Goal: Task Accomplishment & Management: Manage account settings

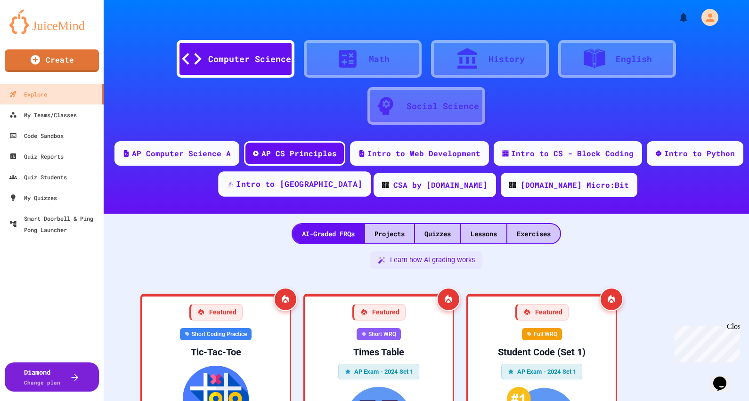
click at [317, 184] on div "Intro to [GEOGRAPHIC_DATA]" at bounding box center [299, 184] width 126 height 12
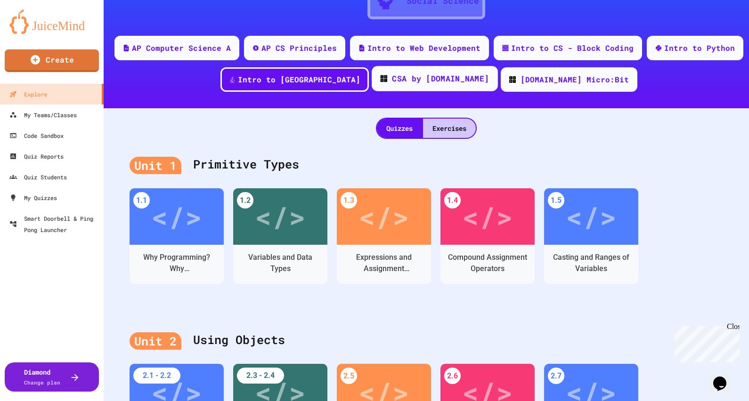
scroll to position [177, 0]
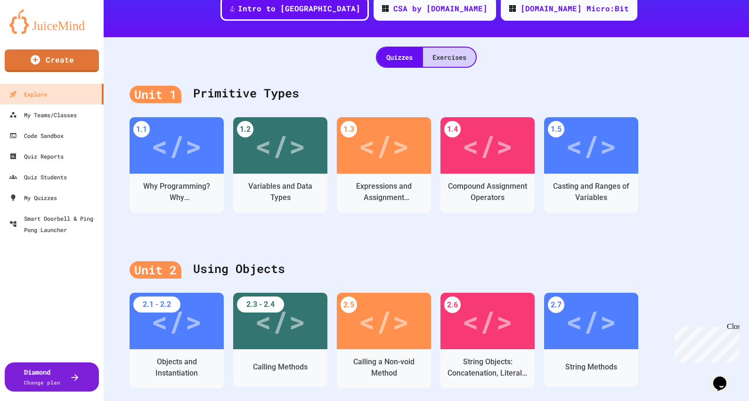
click at [452, 56] on div "Exercises" at bounding box center [449, 57] width 53 height 19
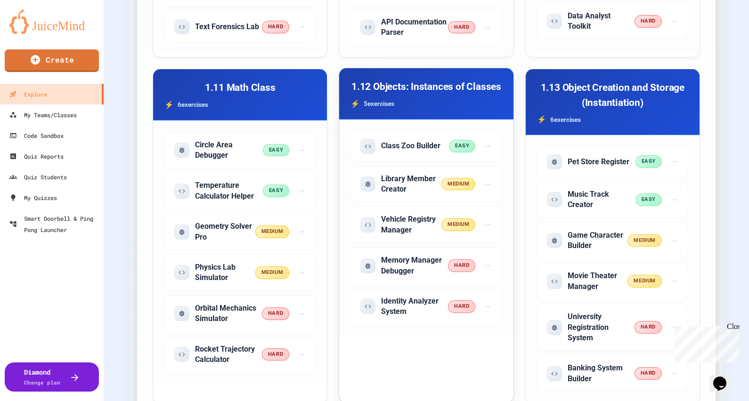
scroll to position [1295, 0]
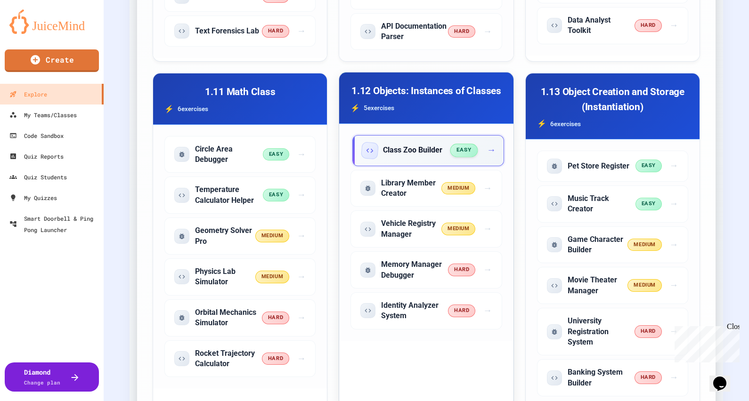
click at [486, 157] on span "→" at bounding box center [490, 151] width 9 height 14
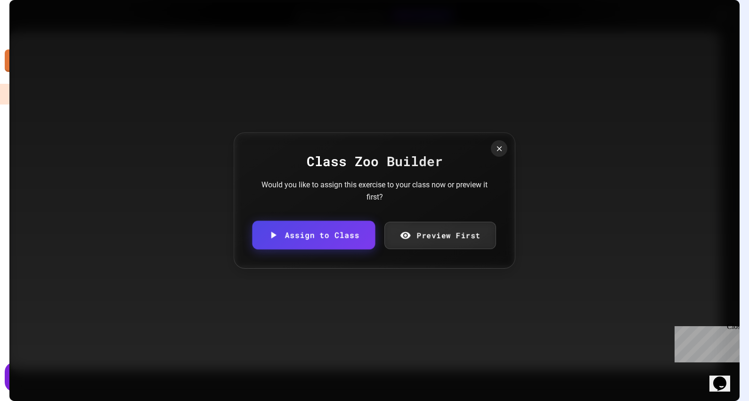
click at [365, 237] on link "Assign to Class" at bounding box center [313, 235] width 123 height 29
click at [368, 219] on body "We are updating our servers at 7PM EST [DATE]. [PERSON_NAME] should continue to…" at bounding box center [374, 200] width 749 height 401
type input "**********"
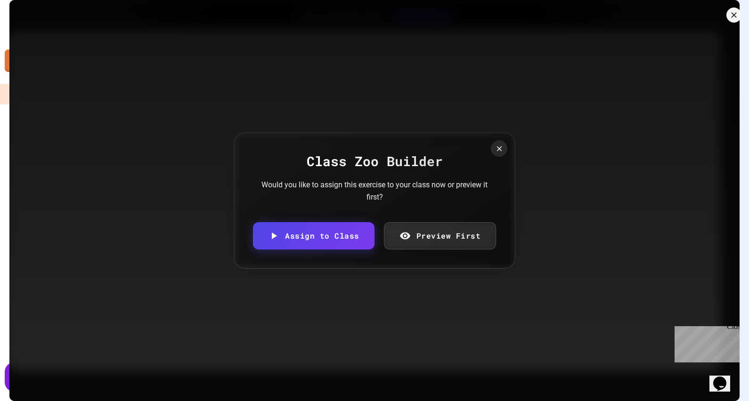
click at [498, 149] on icon at bounding box center [498, 148] width 9 height 9
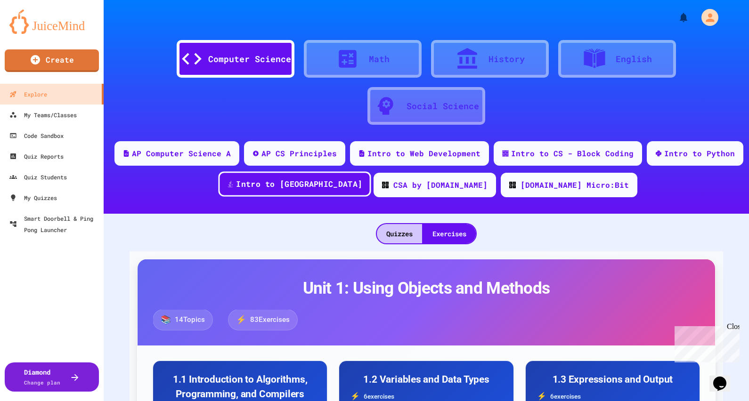
click at [344, 189] on div "Intro to [GEOGRAPHIC_DATA]" at bounding box center [299, 184] width 126 height 12
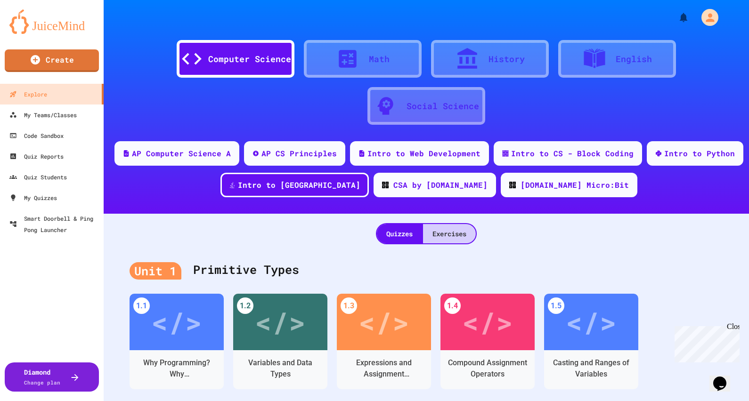
click at [451, 236] on div "Exercises" at bounding box center [449, 233] width 53 height 19
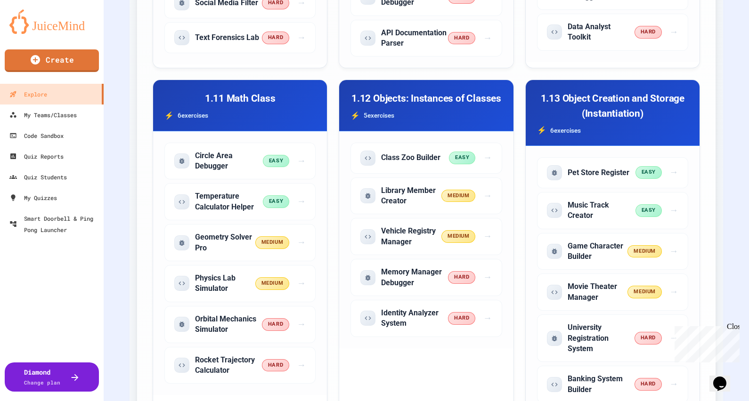
scroll to position [1295, 0]
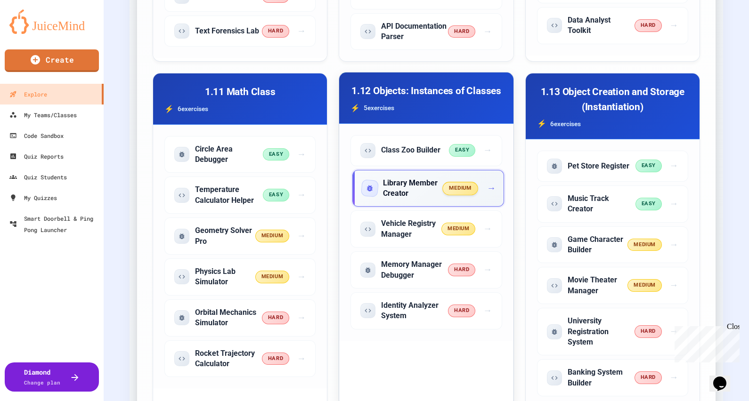
click at [403, 199] on h5 "Library Member Creator" at bounding box center [413, 188] width 60 height 21
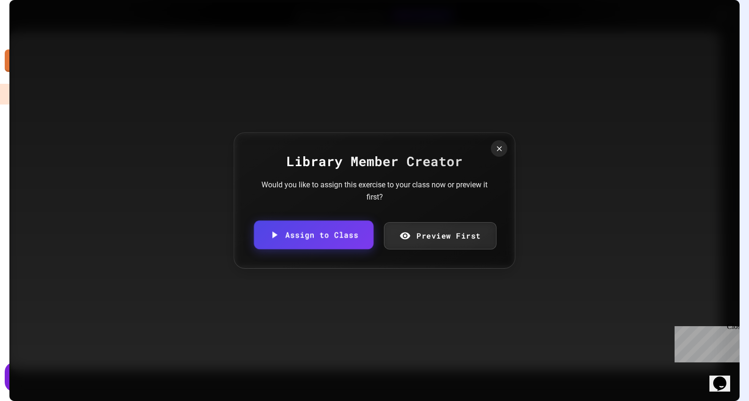
click at [354, 237] on link "Assign to Class" at bounding box center [314, 234] width 120 height 29
click at [366, 219] on body "We are updating our servers at 7PM EST [DATE]. [PERSON_NAME] should continue to…" at bounding box center [374, 200] width 749 height 401
type input "**********"
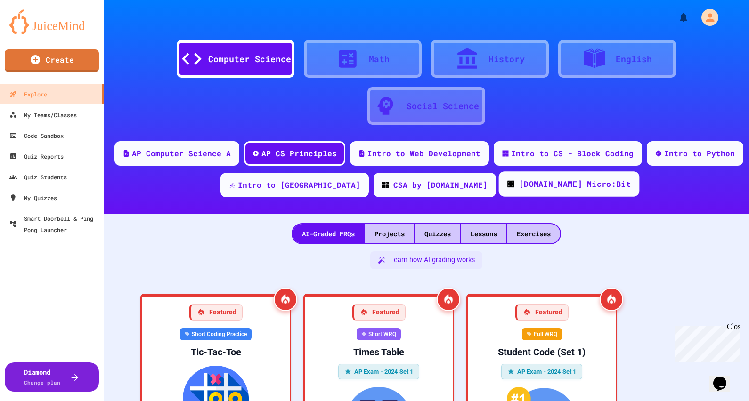
scroll to position [117, 0]
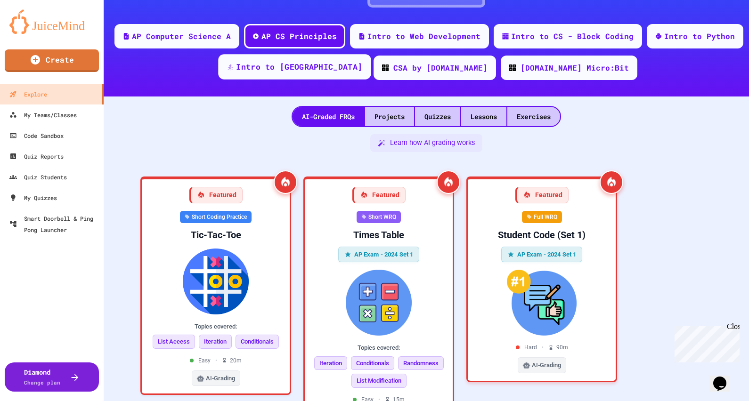
click at [338, 68] on div "Intro to [GEOGRAPHIC_DATA]" at bounding box center [299, 67] width 126 height 12
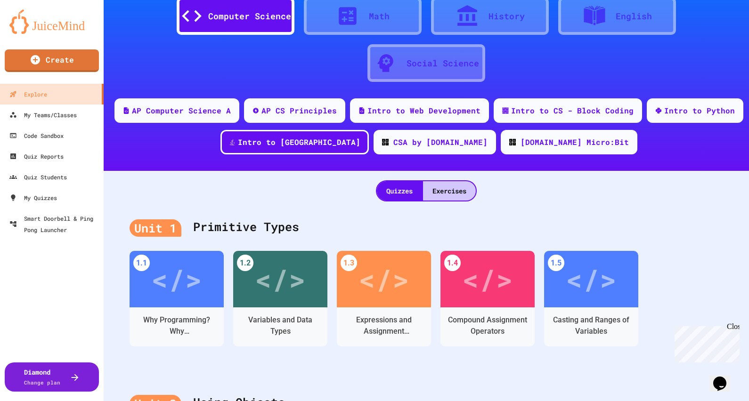
scroll to position [58, 0]
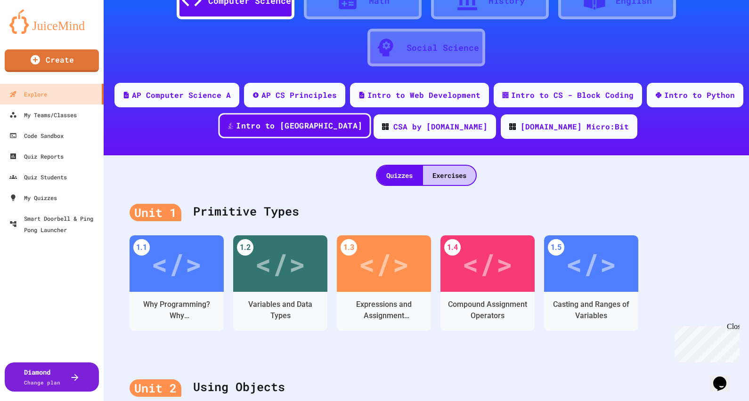
click at [316, 128] on div "Intro to [GEOGRAPHIC_DATA]" at bounding box center [299, 126] width 126 height 12
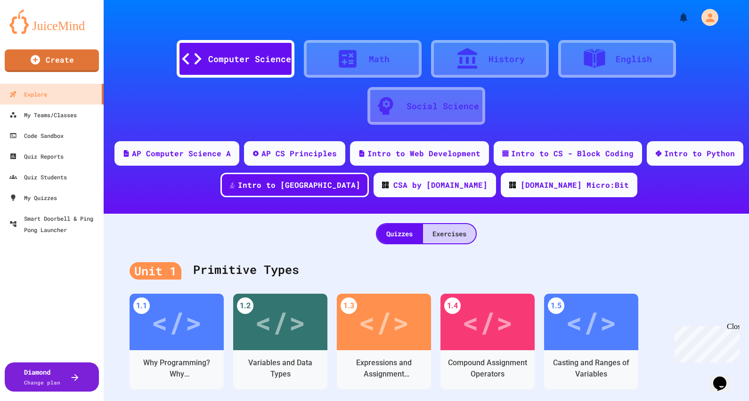
click at [443, 239] on div "Exercises" at bounding box center [449, 233] width 53 height 19
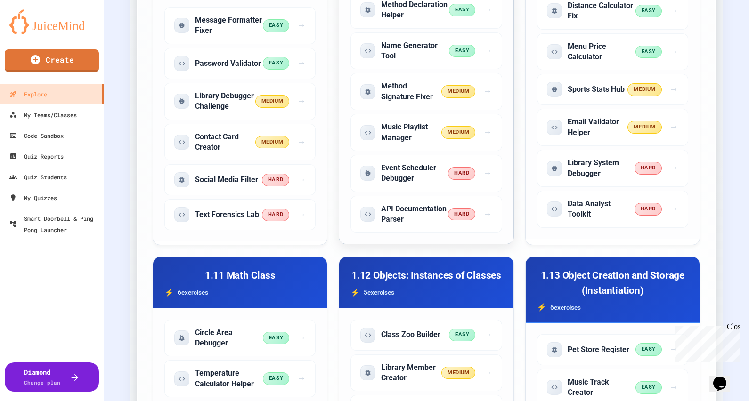
scroll to position [1262, 0]
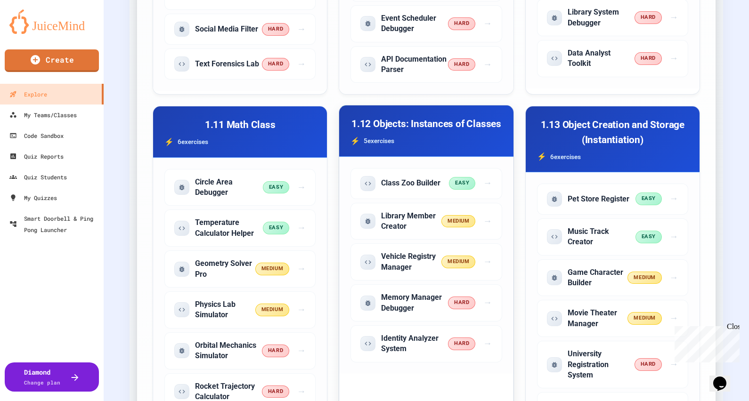
click at [445, 131] on h3 "1.12 Objects: Instances of Classes" at bounding box center [425, 124] width 151 height 15
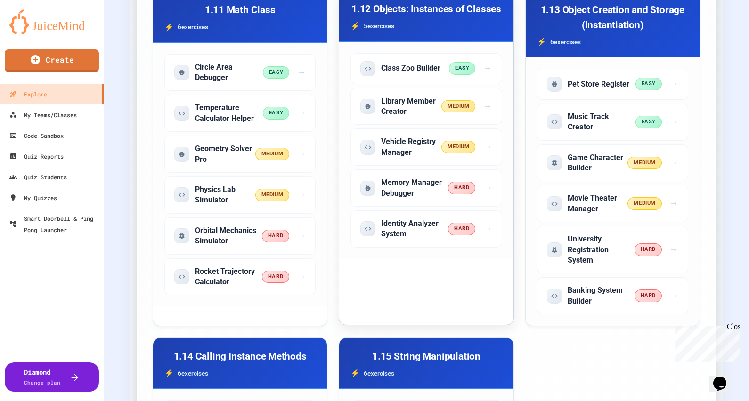
scroll to position [1377, 0]
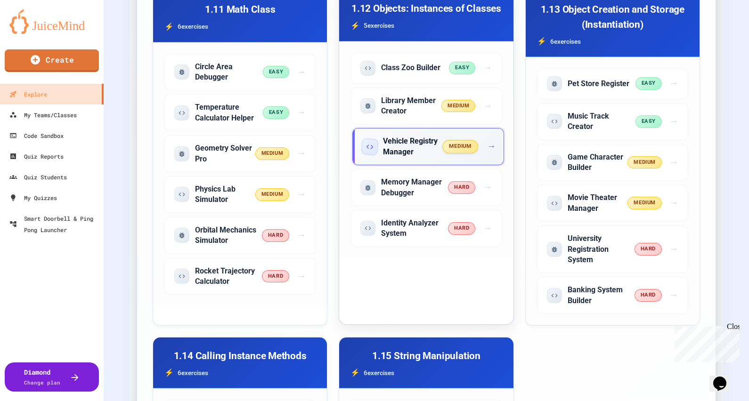
click at [487, 153] on span "→" at bounding box center [490, 147] width 9 height 14
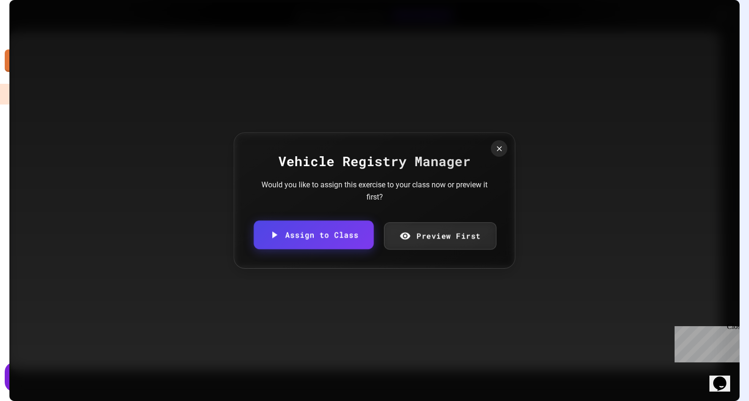
click at [320, 233] on link "Assign to Class" at bounding box center [314, 234] width 120 height 29
click at [376, 214] on body "We are updating our servers at 7PM EST [DATE]. [PERSON_NAME] should continue to…" at bounding box center [374, 200] width 749 height 401
type input "**********"
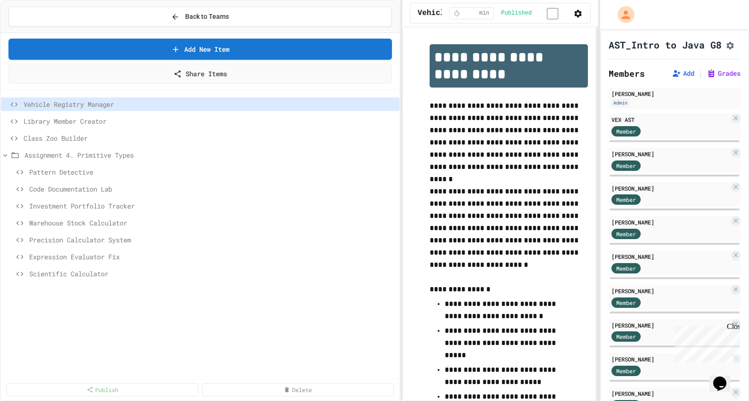
scroll to position [0, 174]
click at [178, 14] on icon at bounding box center [175, 17] width 8 height 8
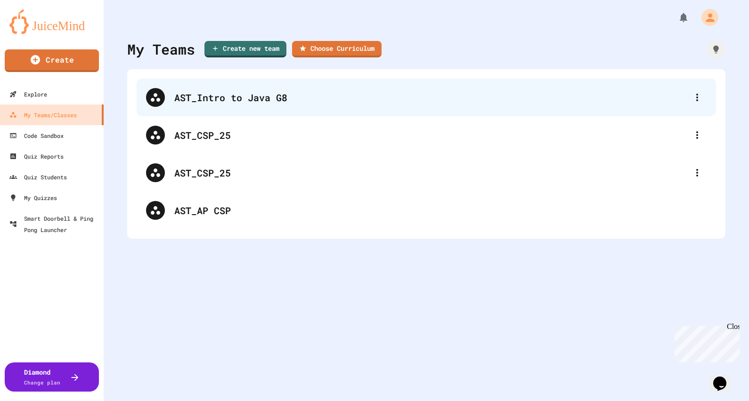
click at [293, 111] on div "AST_Intro to Java G8" at bounding box center [426, 98] width 579 height 38
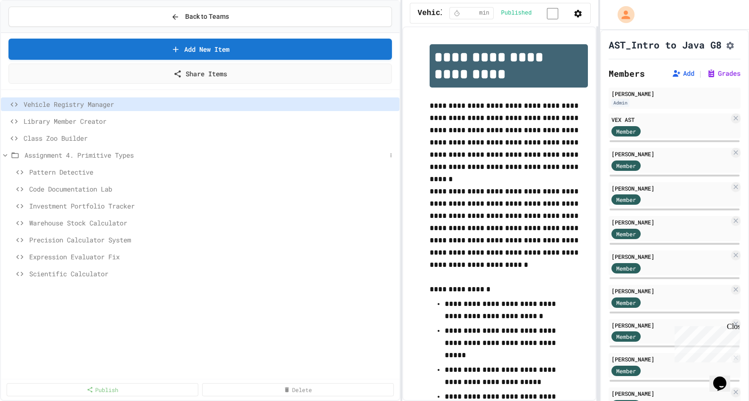
click at [89, 156] on span "Assignment 4. Primitive Types" at bounding box center [205, 155] width 362 height 10
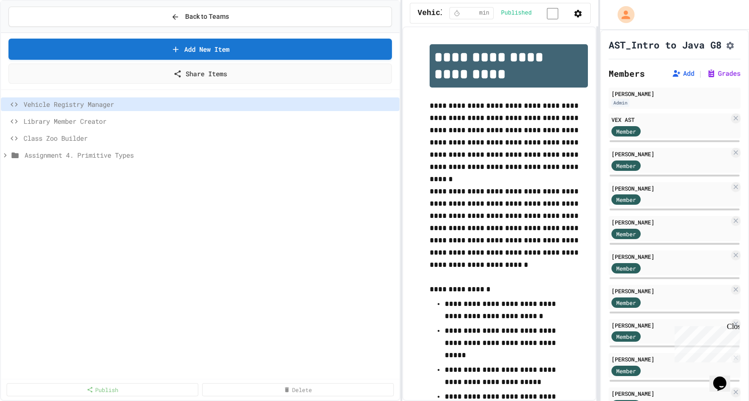
click at [89, 156] on span "Assignment 4. Primitive Types" at bounding box center [209, 155] width 371 height 10
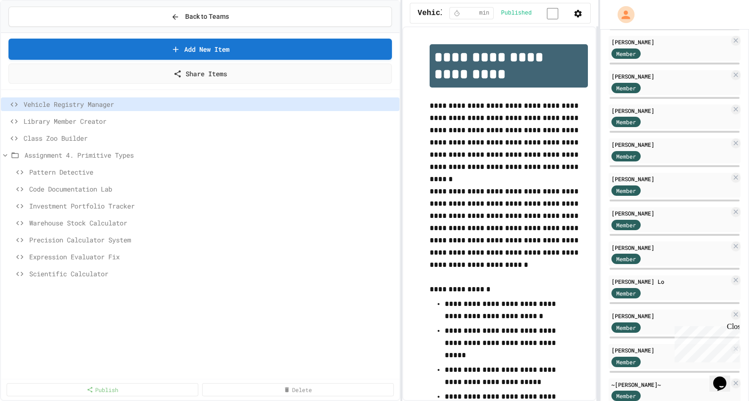
scroll to position [250, 0]
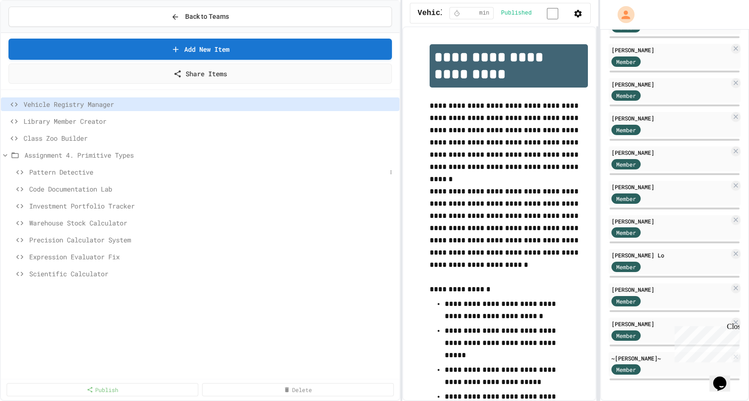
click at [90, 173] on span "Pattern Detective" at bounding box center [207, 172] width 357 height 10
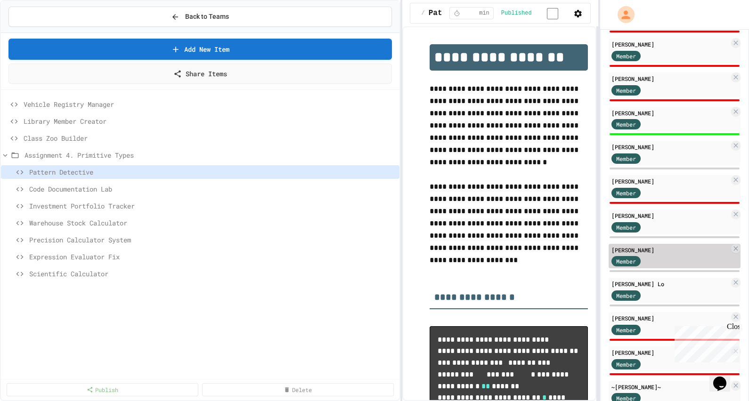
scroll to position [250, 0]
